Goal: Transaction & Acquisition: Purchase product/service

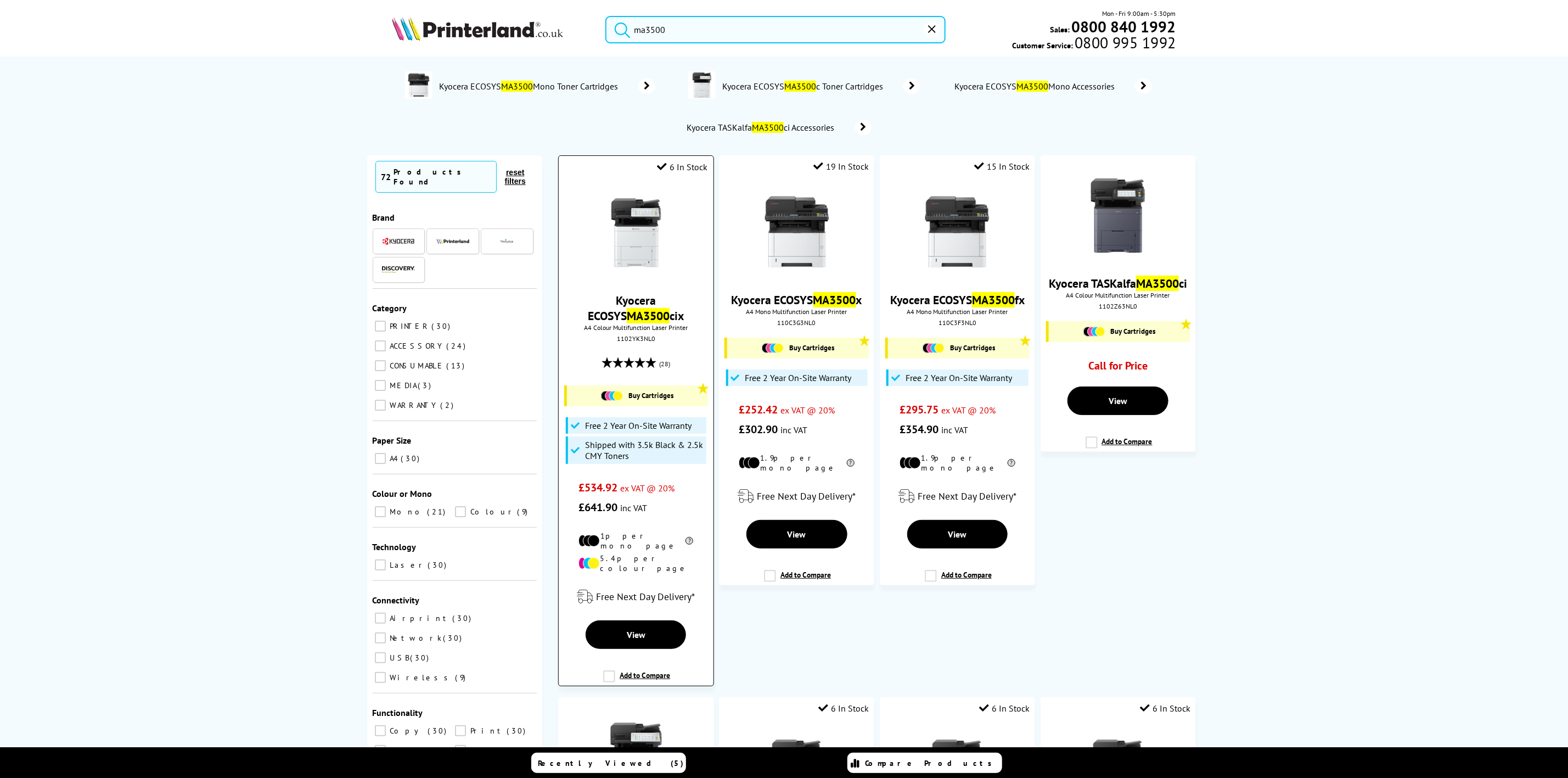
type input "ma3500"
click at [630, 219] on img at bounding box center [636, 233] width 83 height 83
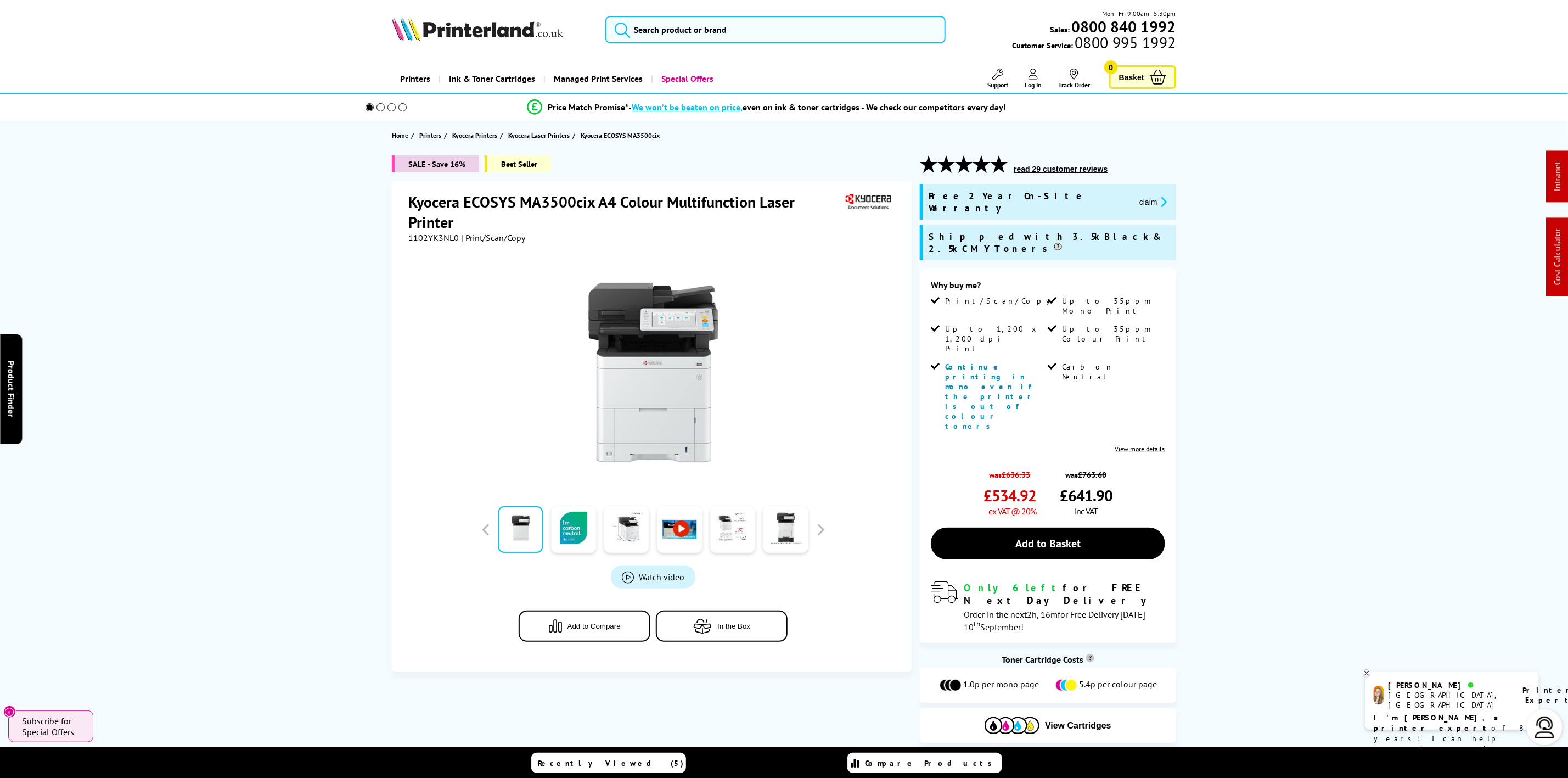
click at [451, 235] on span "1102YK3NL0" at bounding box center [433, 237] width 50 height 11
copy span "1102YK3NL0"
click at [451, 25] on img at bounding box center [477, 28] width 171 height 24
